Goal: Navigation & Orientation: Find specific page/section

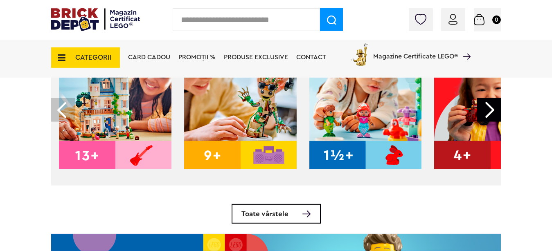
scroll to position [292, 0]
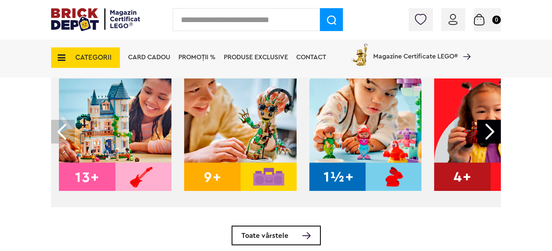
click at [95, 52] on span "CATEGORII" at bounding box center [85, 57] width 69 height 20
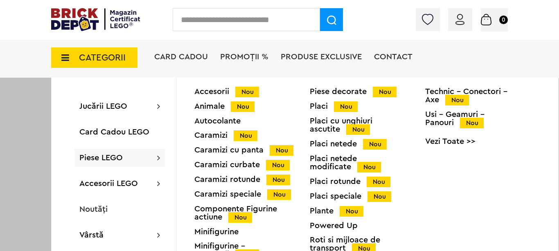
click at [218, 107] on div "Animale Nou" at bounding box center [251, 106] width 115 height 9
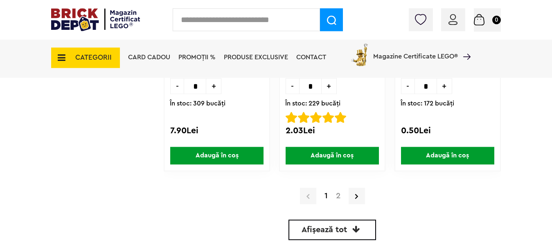
scroll to position [2484, 0]
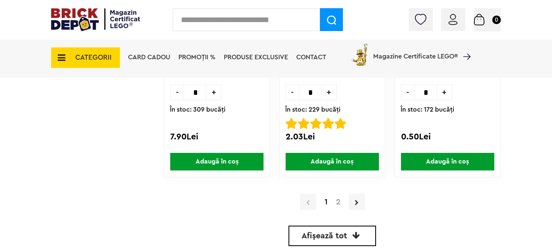
click at [335, 201] on link "2" at bounding box center [338, 202] width 13 height 8
